Goal: Transaction & Acquisition: Purchase product/service

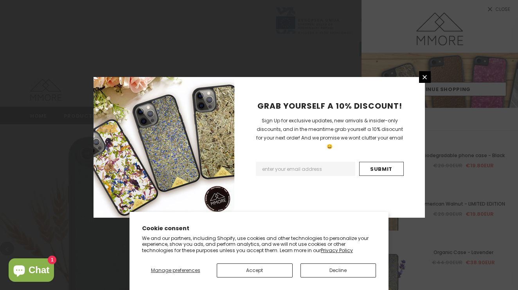
click at [331, 266] on button "Decline" at bounding box center [338, 271] width 76 height 14
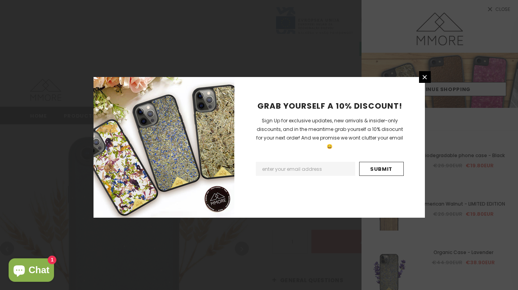
click at [421, 84] on div "GRAB YOURSELF A 10% DISCOUNT! Sign Up for exclusive updates, new arrivals & ins…" at bounding box center [329, 147] width 191 height 141
click at [424, 75] on div "GRAB YOURSELF A 10% DISCOUNT! Sign Up for exclusive updates, new arrivals & ins…" at bounding box center [259, 145] width 518 height 290
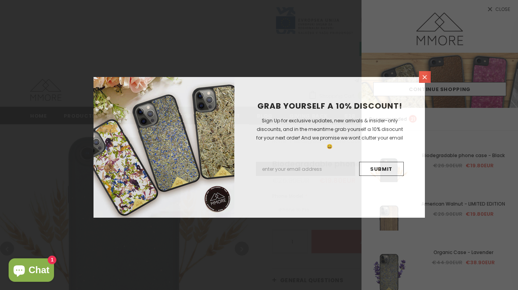
click at [424, 79] on icon at bounding box center [424, 77] width 7 height 7
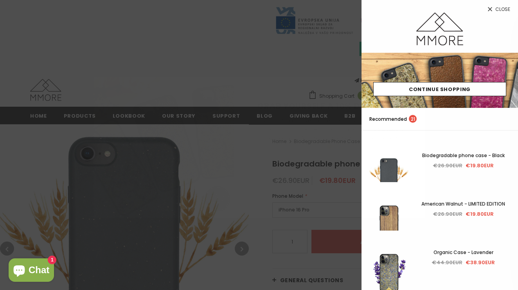
click at [424, 4] on link "Close" at bounding box center [440, 6] width 157 height 13
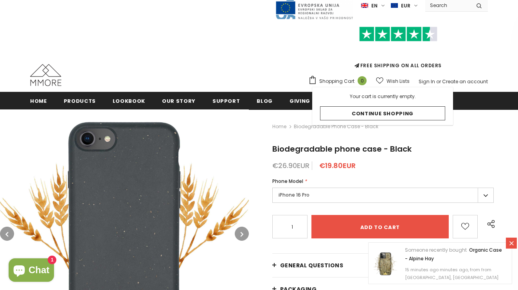
scroll to position [65, 0]
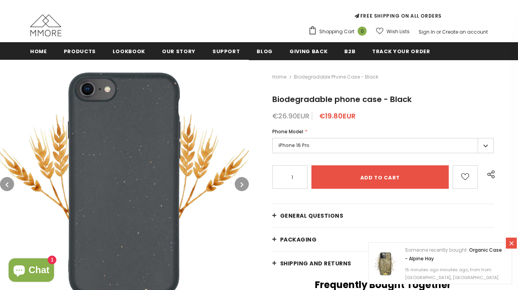
click at [312, 143] on label "iPhone 16 Pro" at bounding box center [382, 145] width 221 height 15
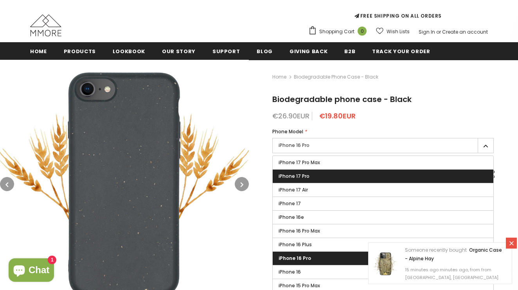
click at [306, 178] on span "iPhone 17 Pro" at bounding box center [294, 176] width 31 height 7
click at [0, 0] on input "iPhone 17 Pro" at bounding box center [0, 0] width 0 height 0
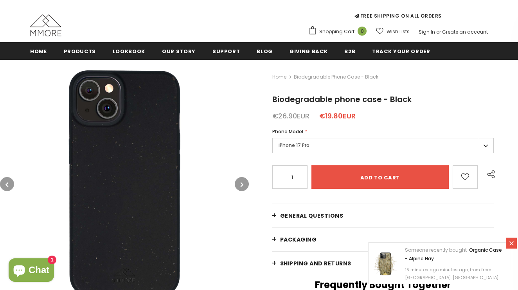
scroll to position [74, 0]
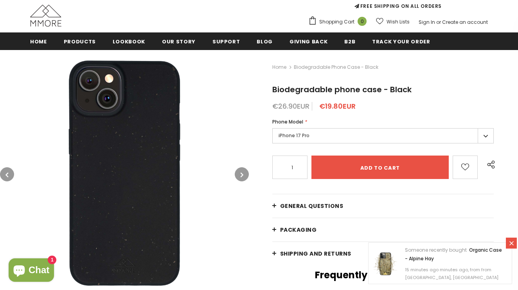
click at [241, 173] on icon "button" at bounding box center [242, 175] width 3 height 8
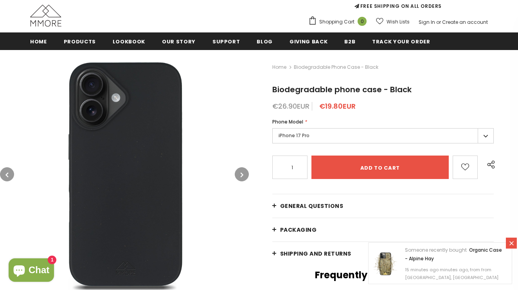
click at [241, 173] on icon "button" at bounding box center [242, 175] width 3 height 8
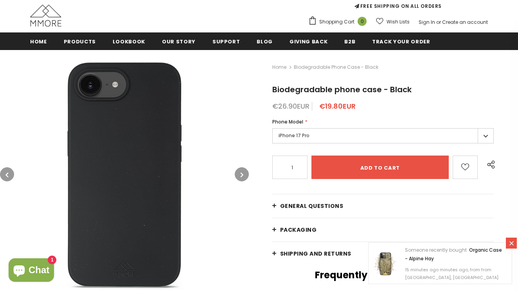
click at [241, 173] on icon "button" at bounding box center [242, 175] width 3 height 8
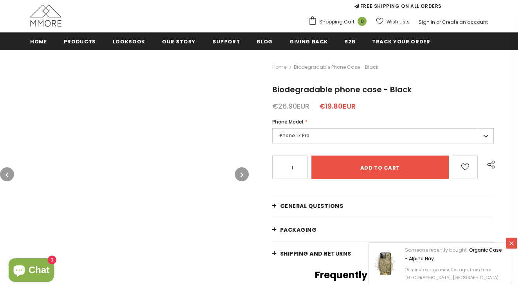
click at [414, 99] on div "Home Biodegradable phone case - Black Biodegradable phone case - Black €26.90EU…" at bounding box center [383, 287] width 269 height 474
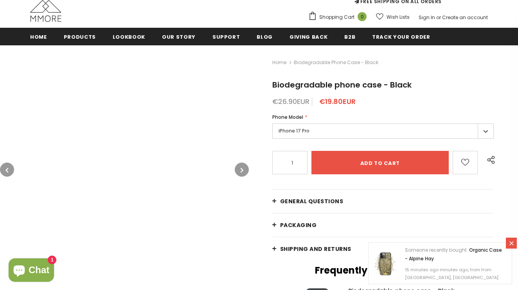
scroll to position [112, 0]
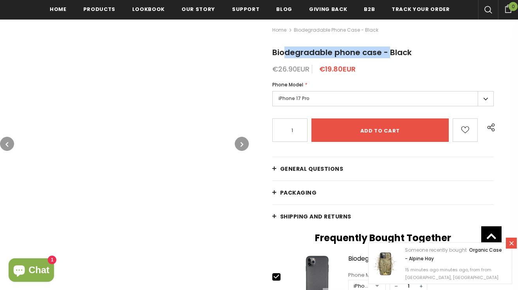
drag, startPoint x: 379, startPoint y: 53, endPoint x: 262, endPoint y: 56, distance: 117.4
click at [262, 56] on div "Home Biodegradable phone case - Black Biodegradable phone case - Black €26.90EU…" at bounding box center [383, 250] width 269 height 474
copy span "Biodegradable phone case"
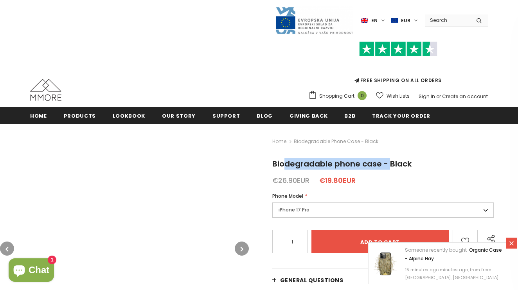
scroll to position [0, 0]
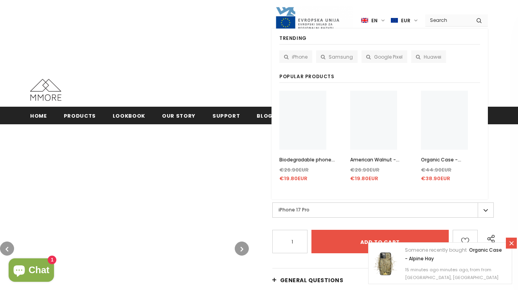
click at [424, 19] on input "Search Site" at bounding box center [447, 19] width 45 height 11
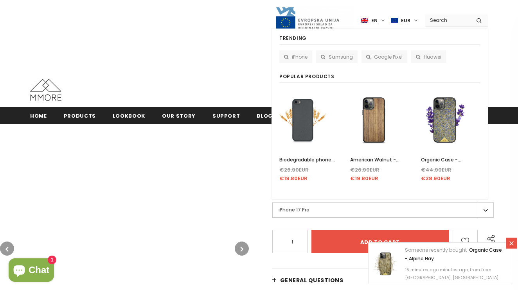
paste input "Biodegradable phone case"
type input "Biodegradable phone case"
click at [424, 20] on button "submit" at bounding box center [479, 20] width 18 height 12
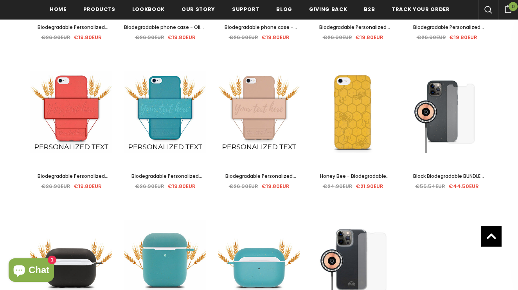
scroll to position [713, 0]
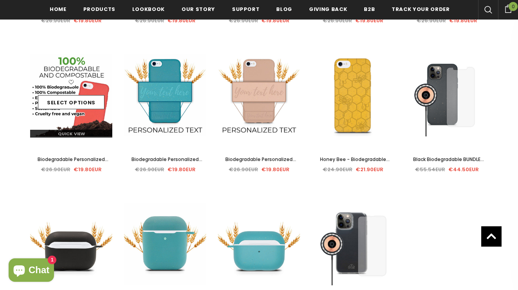
click at [77, 89] on div "Select options" at bounding box center [71, 95] width 82 height 37
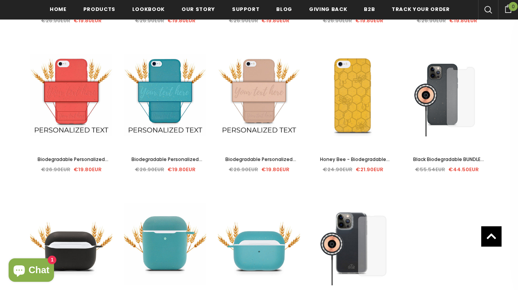
click at [76, 160] on span "Biodegradable Personalized Phone Case - Red" at bounding box center [73, 163] width 71 height 15
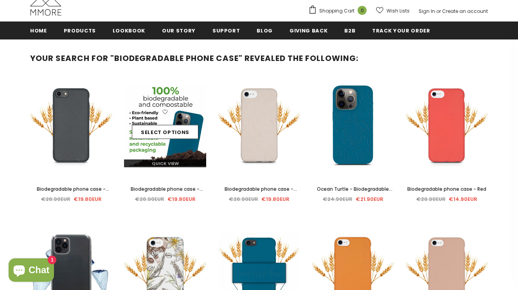
scroll to position [87, 0]
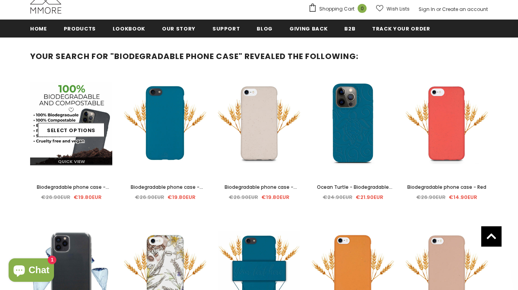
click at [84, 106] on div "Select options" at bounding box center [71, 123] width 82 height 37
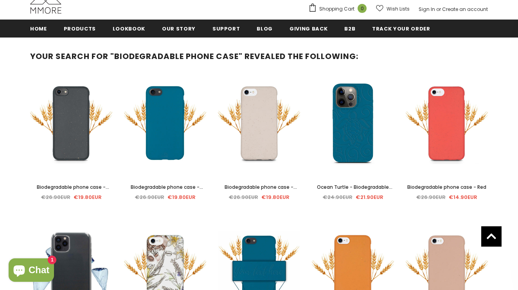
click at [75, 186] on span "Biodegradable phone case - Black" at bounding box center [73, 191] width 72 height 15
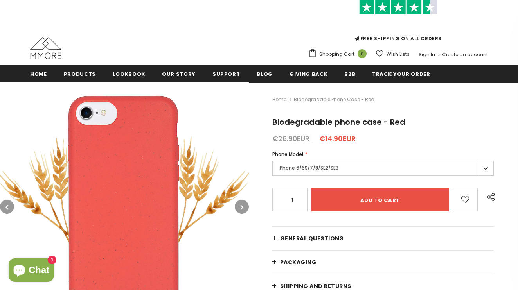
scroll to position [46, 0]
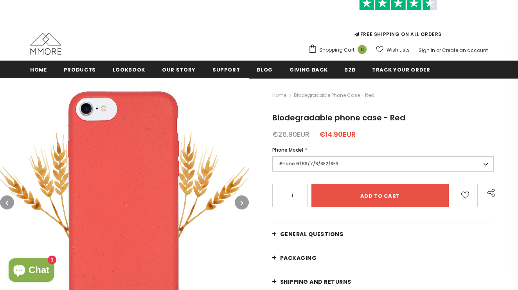
click at [358, 164] on label "iPhone 6/6S/7/8/SE2/SE3" at bounding box center [382, 164] width 221 height 15
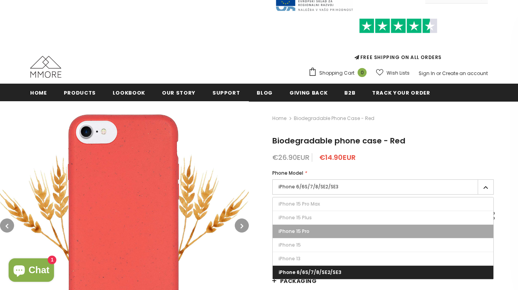
scroll to position [20, 0]
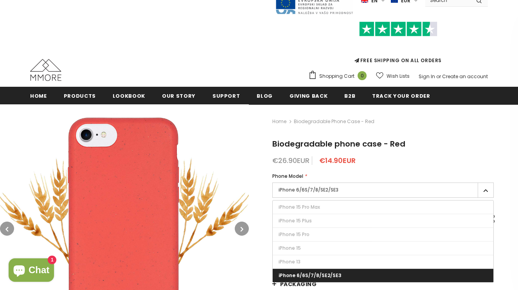
click at [374, 149] on span "Biodegradable phone case - Red" at bounding box center [338, 144] width 133 height 11
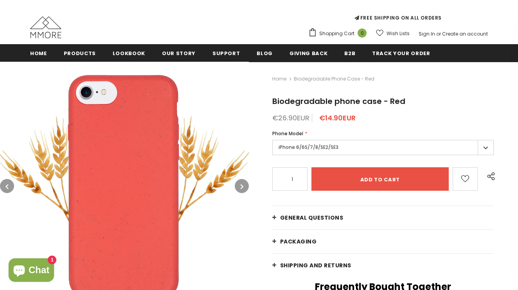
scroll to position [63, 0]
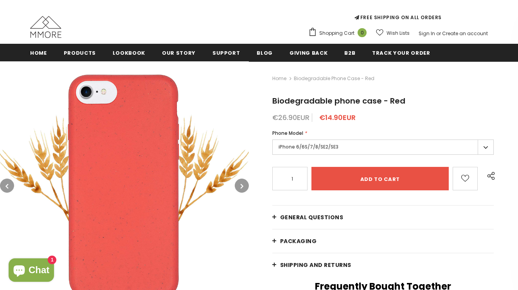
click at [336, 150] on label "iPhone 6/6S/7/8/SE2/SE3" at bounding box center [382, 147] width 221 height 15
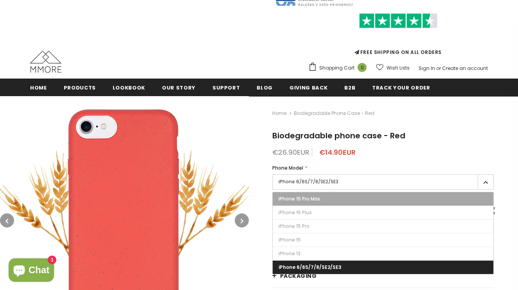
scroll to position [28, 0]
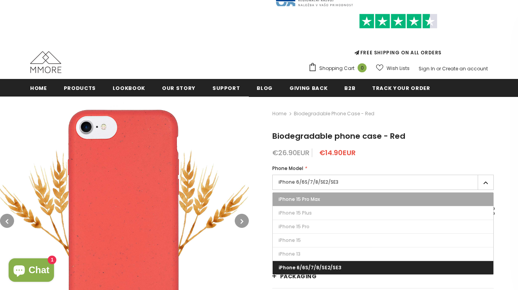
click at [323, 197] on label "iPhone 15 Pro Max" at bounding box center [383, 199] width 221 height 13
click at [0, 0] on input "iPhone 15 Pro Max" at bounding box center [0, 0] width 0 height 0
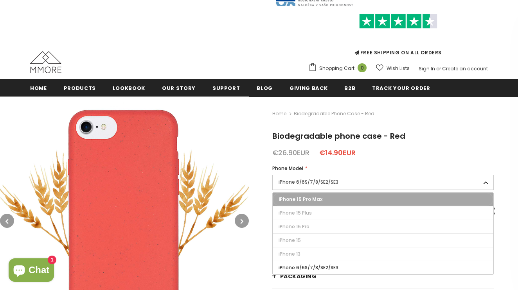
type input "Sold Out"
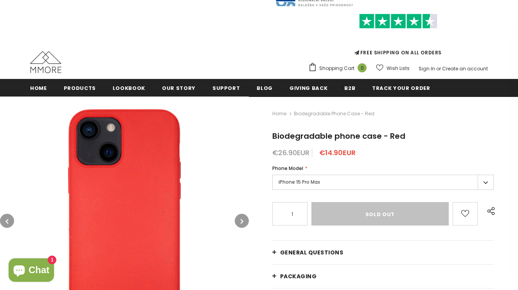
click at [419, 131] on h1 "Biodegradable phone case - Red" at bounding box center [382, 136] width 221 height 12
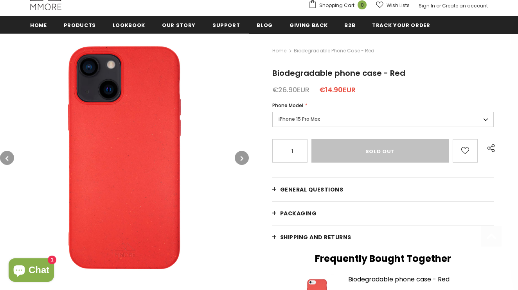
scroll to position [91, 0]
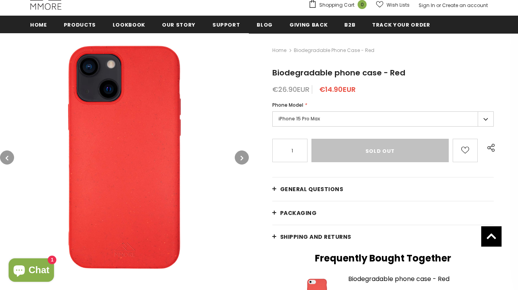
click at [244, 158] on button "button" at bounding box center [242, 158] width 14 height 14
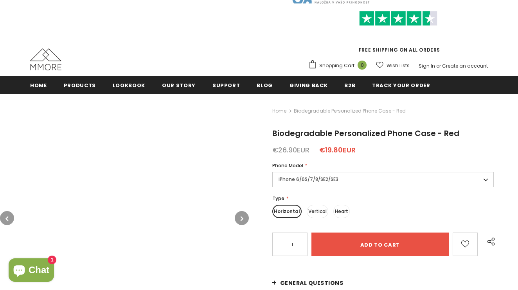
scroll to position [59, 0]
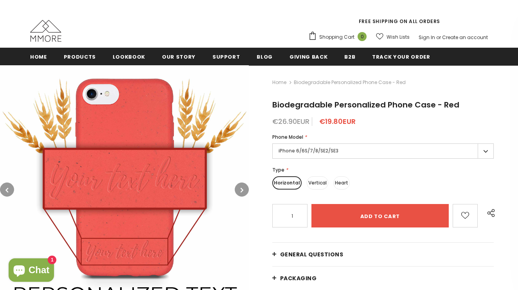
click at [326, 153] on label "iPhone 6/6S/7/8/SE2/SE3" at bounding box center [382, 151] width 221 height 15
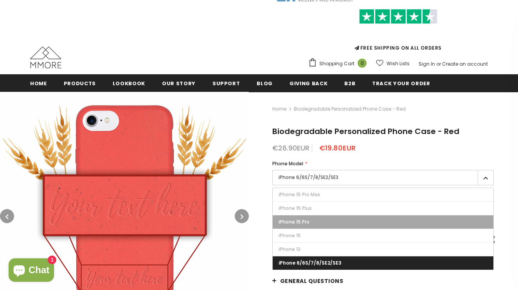
scroll to position [31, 0]
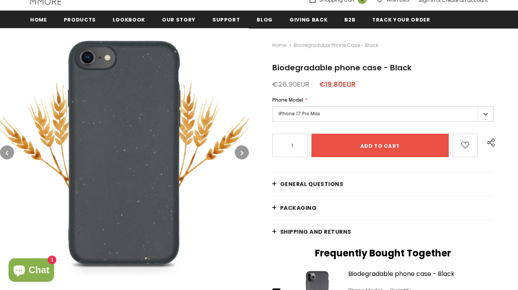
scroll to position [108, 0]
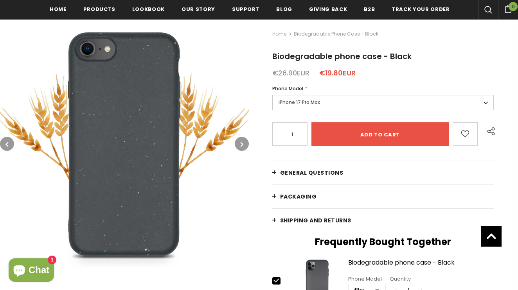
click at [244, 148] on button "button" at bounding box center [242, 144] width 14 height 14
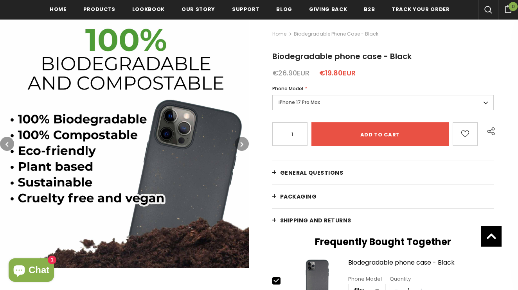
click at [244, 148] on button "button" at bounding box center [242, 144] width 14 height 14
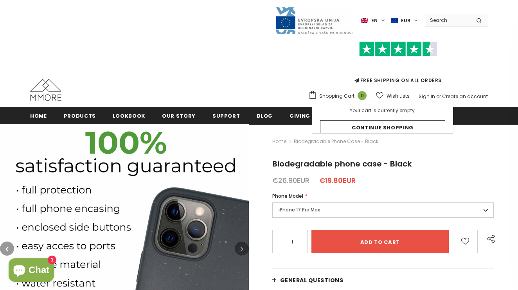
scroll to position [0, 0]
